Goal: Information Seeking & Learning: Find specific fact

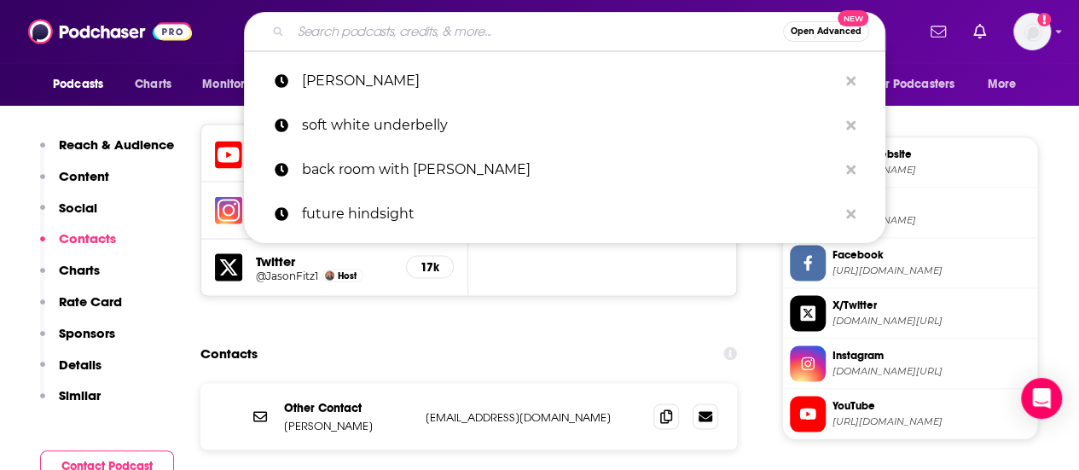
drag, startPoint x: 0, startPoint y: 0, endPoint x: 598, endPoint y: 37, distance: 599.0
click at [598, 37] on input "Search podcasts, credits, & more..." at bounding box center [537, 31] width 492 height 27
paste input "FAMILY PROCLAMATIONS"
type input "FAMILY PROCLAMATIONS"
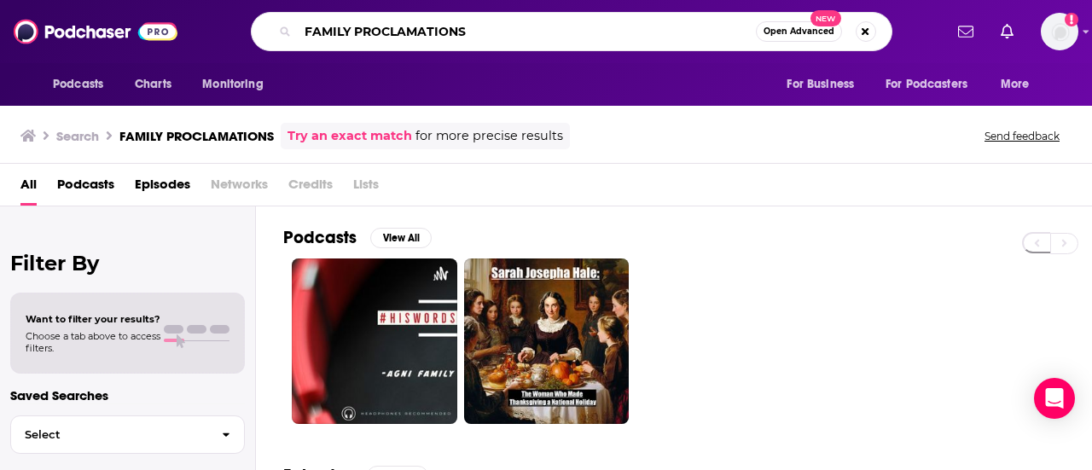
drag, startPoint x: 470, startPoint y: 31, endPoint x: 284, endPoint y: 23, distance: 186.1
click at [284, 23] on div "FAMILY PROCLAMATIONS Open Advanced New" at bounding box center [571, 31] width 641 height 39
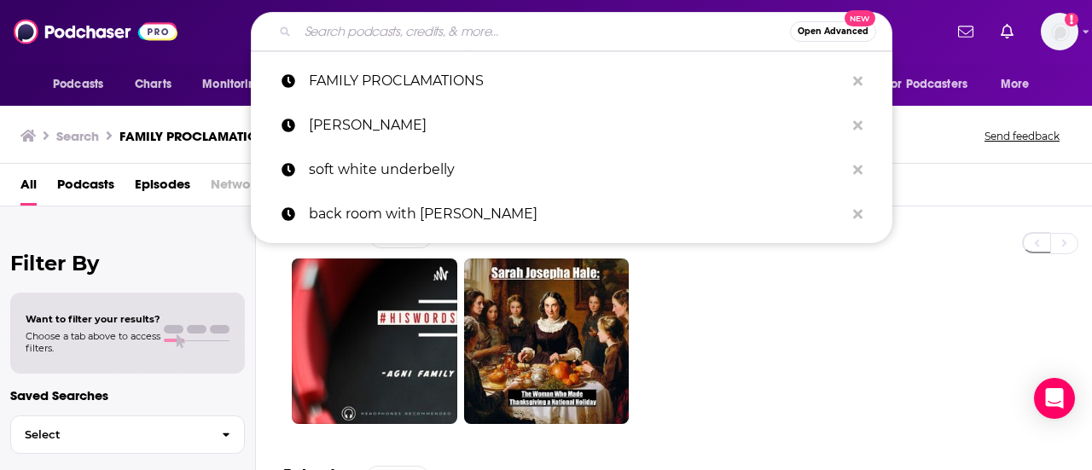
paste input "USING HUMOR TO COPE WITH GRIEF"
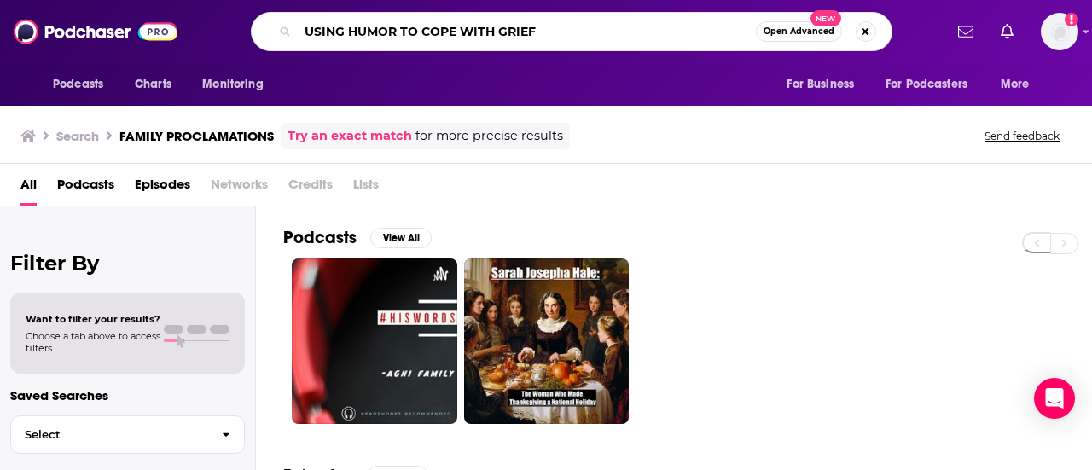
type input "USING HUMOR TO COPE WITH GRIEF"
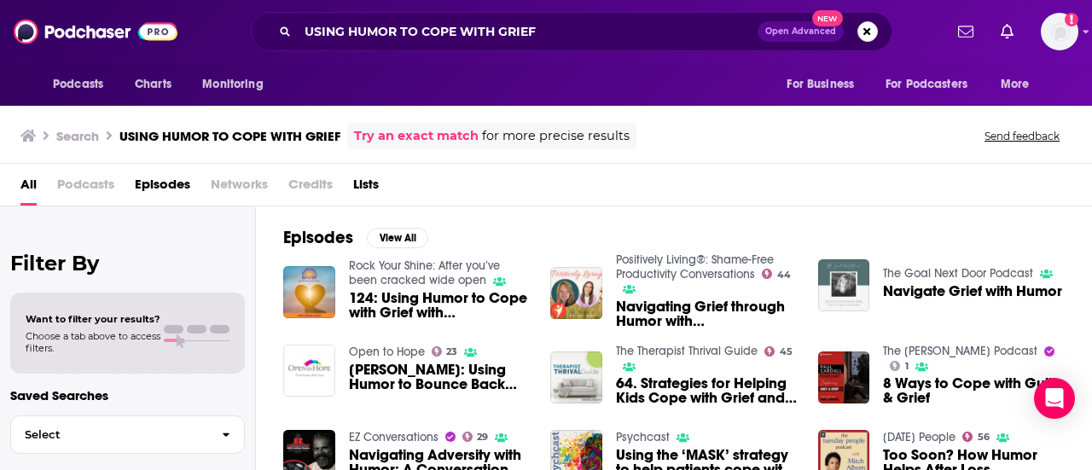
click at [418, 299] on span "124: Using Humor to Cope with Grief with [PERSON_NAME]" at bounding box center [440, 305] width 182 height 29
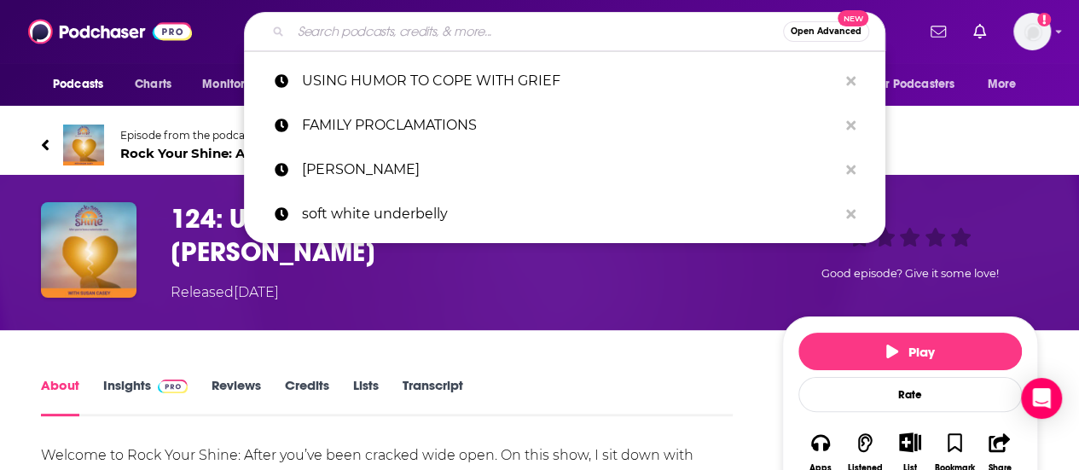
click at [571, 33] on input "Search podcasts, credits, & more..." at bounding box center [537, 31] width 492 height 27
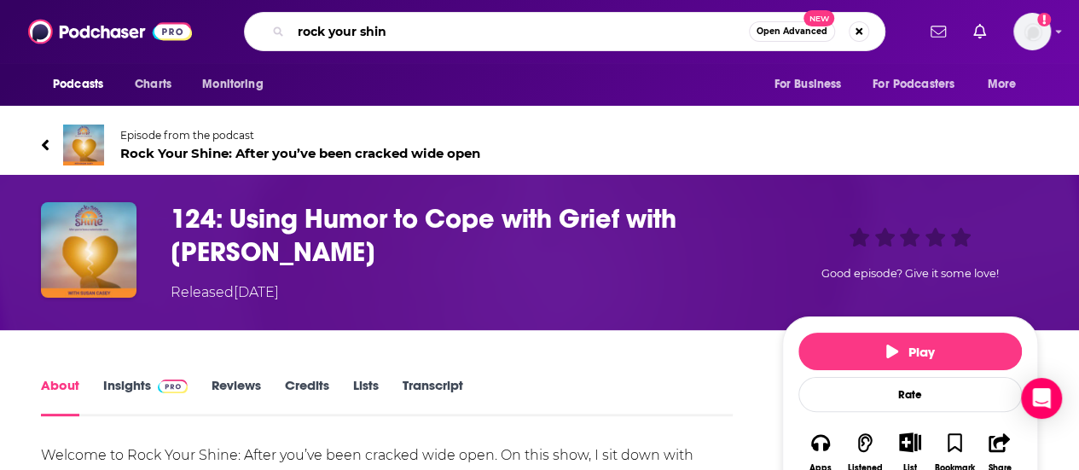
type input "rock your shine"
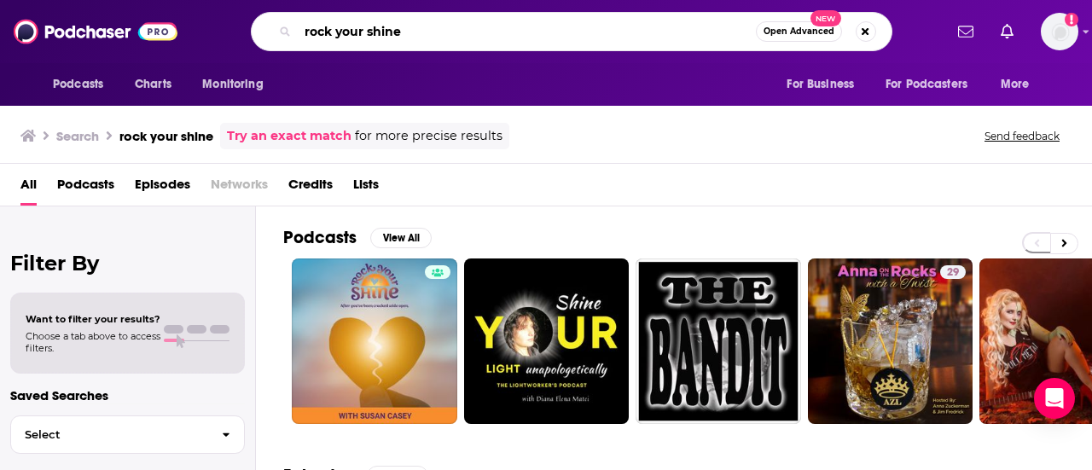
click at [528, 34] on input "rock your shine" at bounding box center [527, 31] width 458 height 27
type input "r"
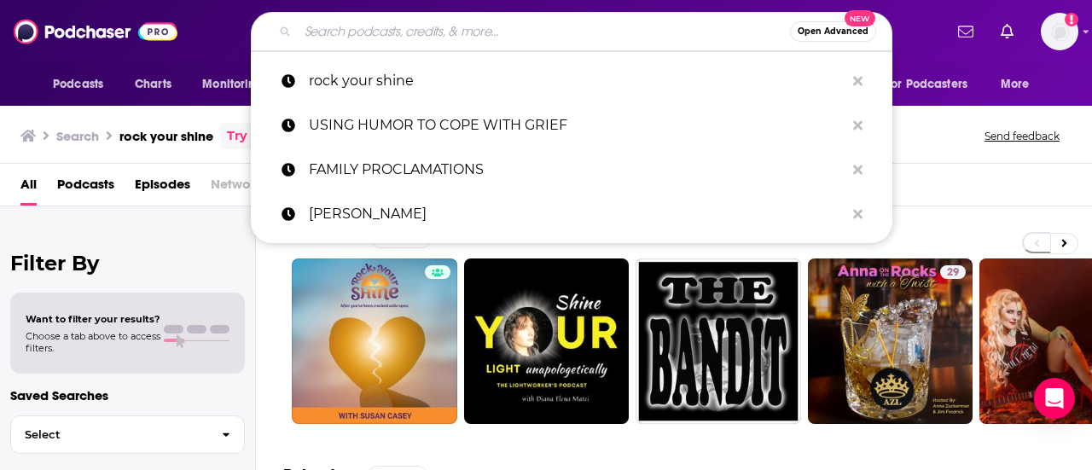
paste input "[PERSON_NAME]"
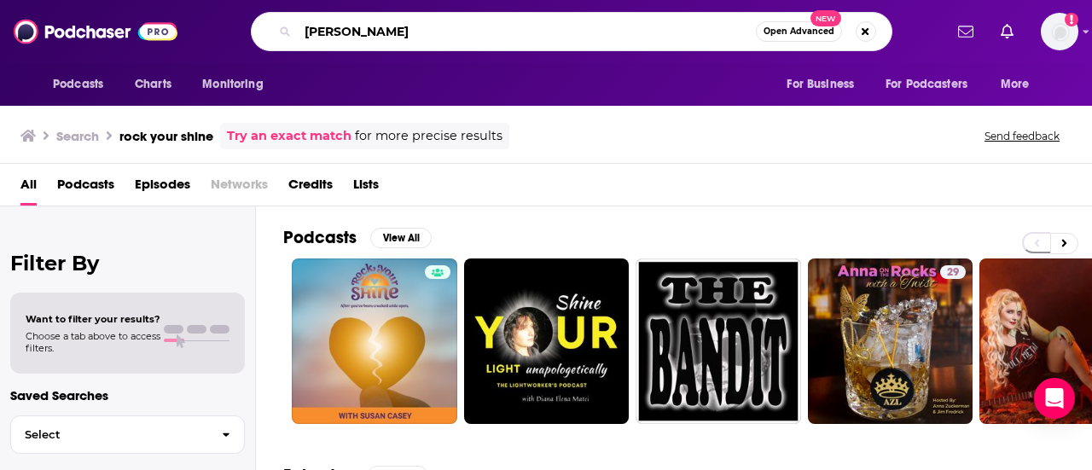
type input "[PERSON_NAME]"
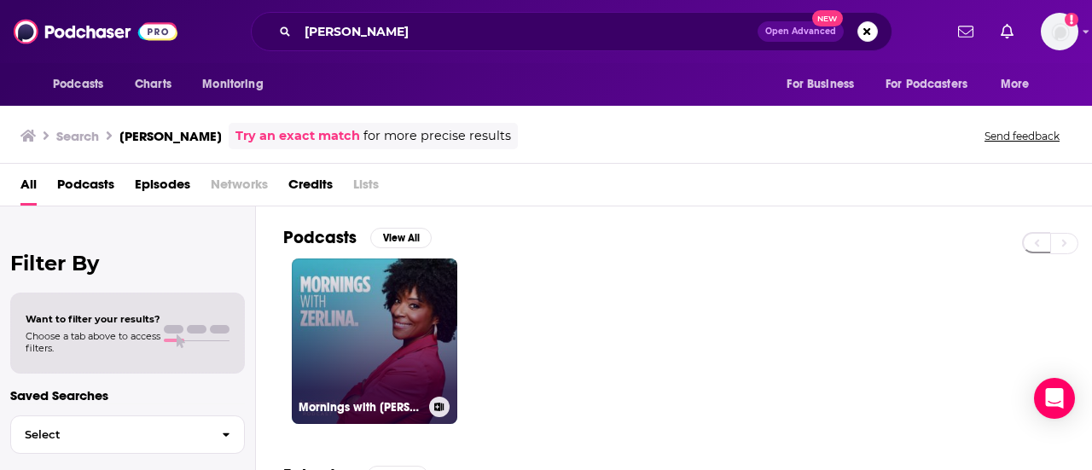
click at [385, 303] on link "Mornings with [PERSON_NAME]." at bounding box center [374, 340] width 165 height 165
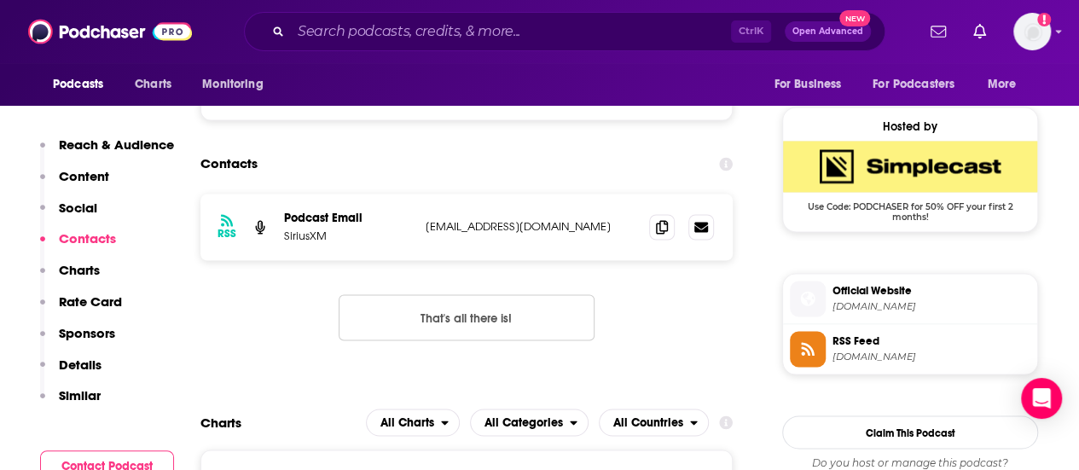
scroll to position [1353, 0]
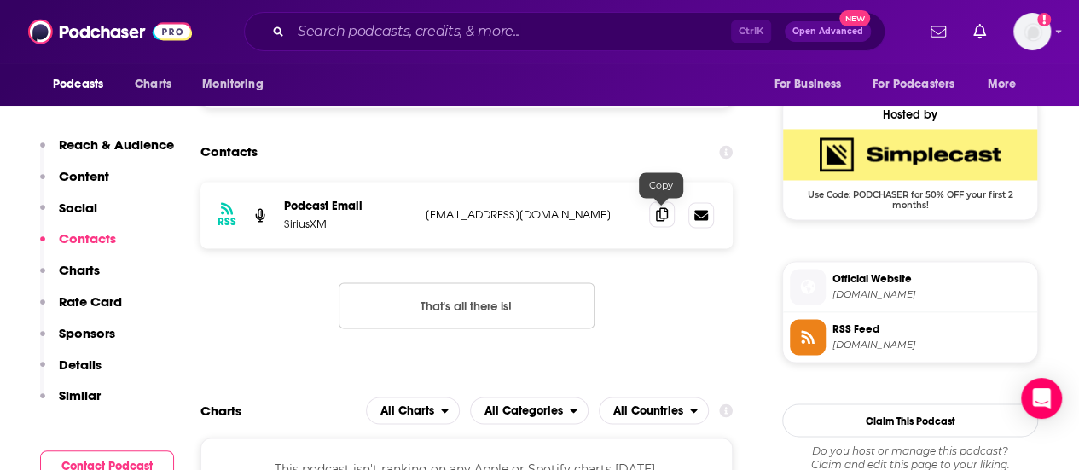
click at [658, 220] on span at bounding box center [662, 214] width 26 height 26
